Goal: Transaction & Acquisition: Purchase product/service

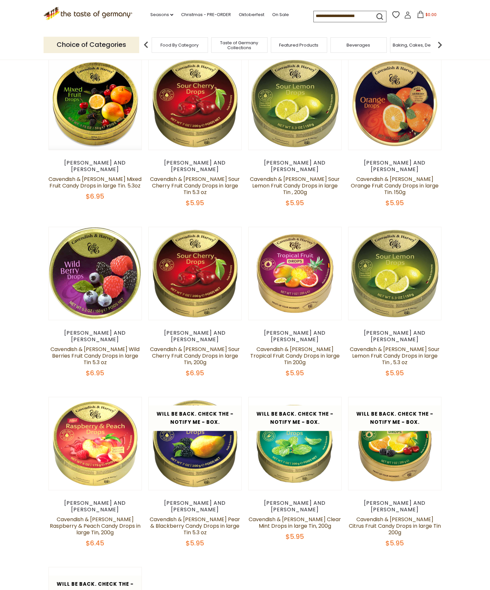
scroll to position [35, 0]
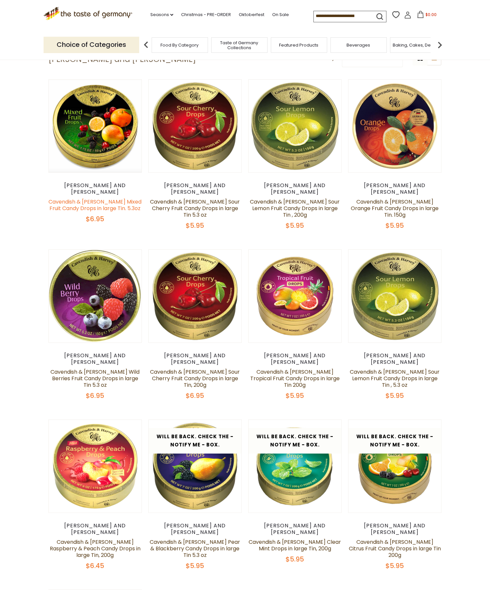
click at [91, 198] on link "Cavendish & Harvey Mixed Fruit Candy Drops in large Tin. 5.3oz" at bounding box center [94, 205] width 93 height 14
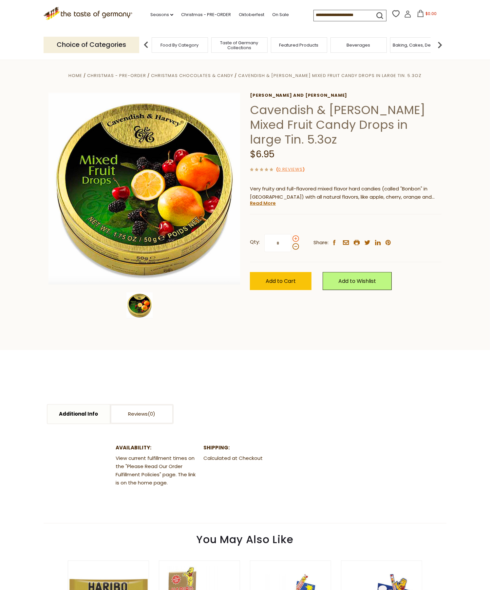
click at [297, 235] on span at bounding box center [296, 238] width 7 height 7
click at [291, 234] on input "*" at bounding box center [277, 243] width 27 height 18
click at [297, 235] on span at bounding box center [296, 238] width 7 height 7
click at [291, 234] on input "*" at bounding box center [277, 243] width 27 height 18
click at [297, 235] on span at bounding box center [296, 238] width 7 height 7
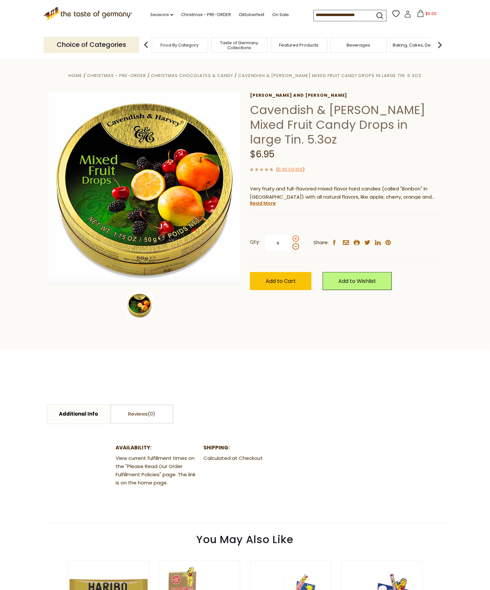
click at [291, 234] on input "*" at bounding box center [277, 243] width 27 height 18
click at [297, 235] on span at bounding box center [296, 238] width 7 height 7
click at [291, 234] on input "*" at bounding box center [277, 243] width 27 height 18
click at [296, 243] on span at bounding box center [296, 246] width 7 height 7
click at [291, 234] on input "*" at bounding box center [277, 243] width 27 height 18
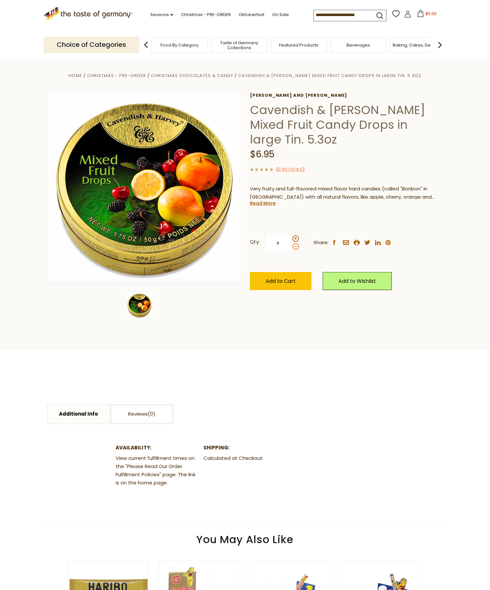
click at [295, 243] on span at bounding box center [296, 246] width 7 height 7
click at [291, 234] on input "*" at bounding box center [277, 243] width 27 height 18
click at [295, 243] on span at bounding box center [296, 246] width 7 height 7
click at [291, 234] on input "*" at bounding box center [277, 243] width 27 height 18
click at [295, 243] on span at bounding box center [296, 246] width 7 height 7
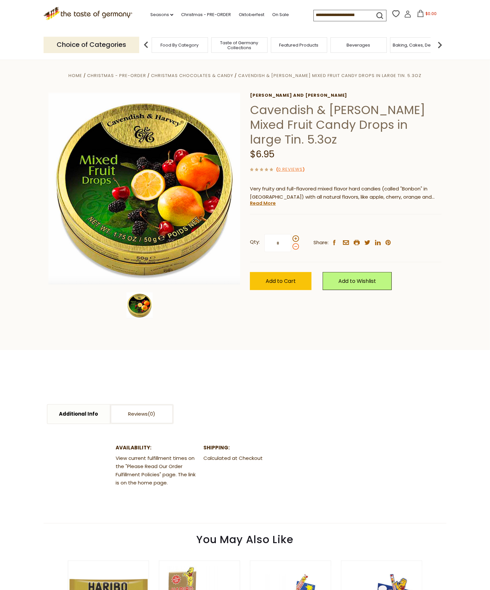
click at [291, 234] on input "*" at bounding box center [277, 243] width 27 height 18
click at [295, 235] on span at bounding box center [296, 238] width 7 height 7
click at [291, 234] on input "*" at bounding box center [277, 243] width 27 height 18
click at [296, 235] on span at bounding box center [296, 238] width 7 height 7
click at [291, 234] on input "*" at bounding box center [277, 243] width 27 height 18
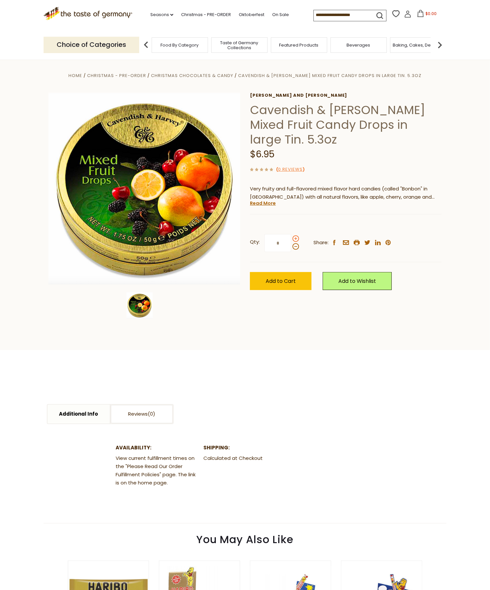
type input "*"
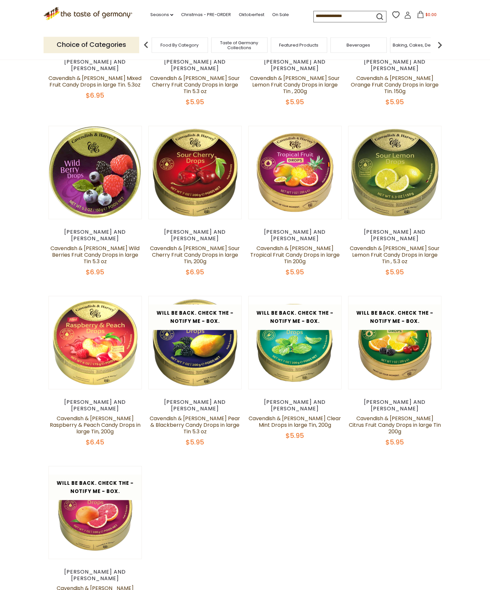
scroll to position [177, 0]
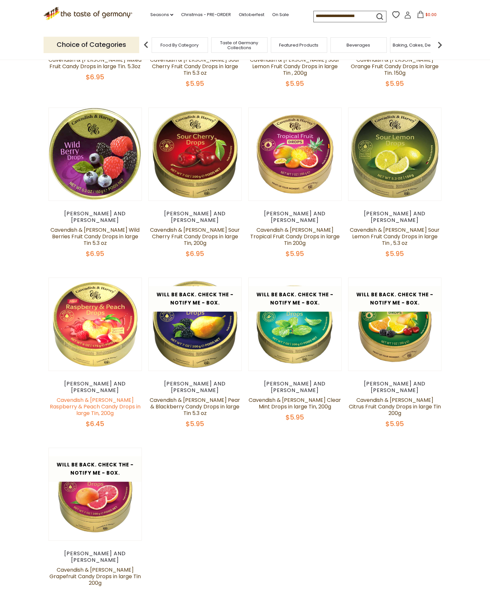
click at [88, 396] on link "Cavendish & [PERSON_NAME] Raspberry & Peach Candy Drops in large Tin, 200g" at bounding box center [95, 406] width 91 height 21
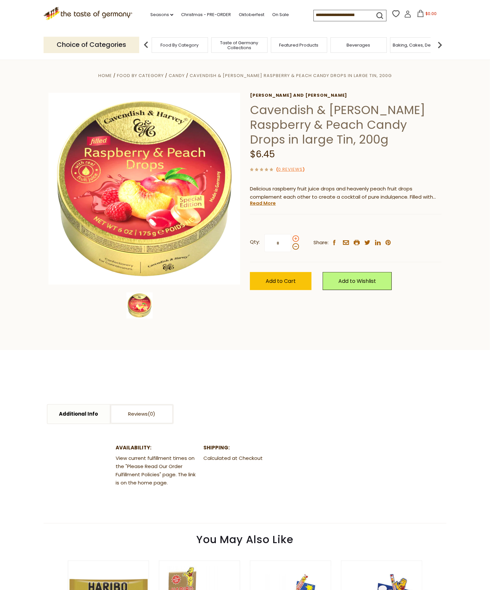
click at [296, 239] on span at bounding box center [296, 238] width 7 height 7
click at [291, 239] on input "*" at bounding box center [277, 243] width 27 height 18
type input "*"
click at [276, 281] on span "Add to Cart" at bounding box center [281, 281] width 30 height 8
click at [416, 15] on icon at bounding box center [419, 13] width 7 height 7
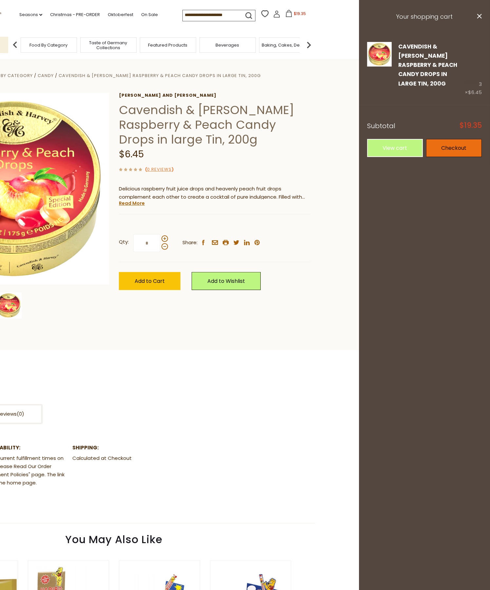
click at [459, 139] on link "Checkout" at bounding box center [454, 148] width 56 height 18
